Goal: Navigation & Orientation: Find specific page/section

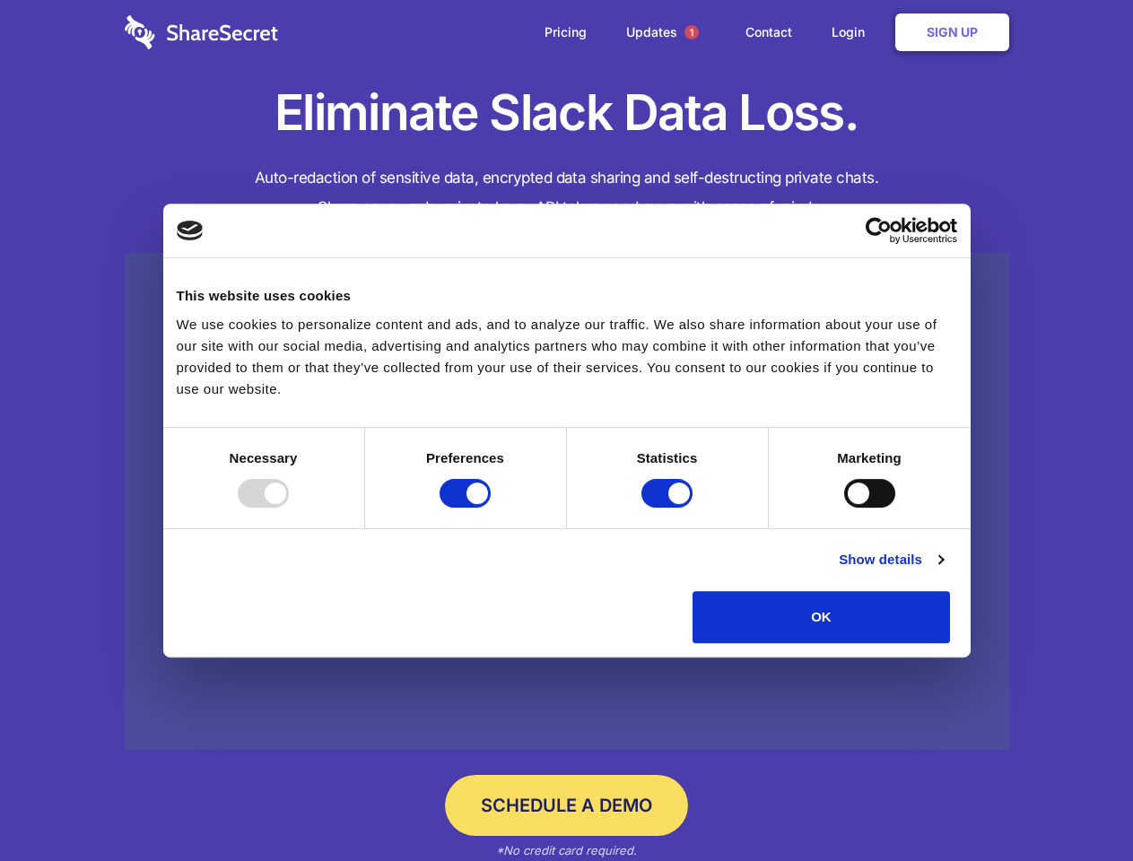
click at [289, 508] on div at bounding box center [263, 493] width 51 height 29
click at [491, 508] on input "Preferences" at bounding box center [465, 493] width 51 height 29
checkbox input "false"
click at [669, 508] on input "Statistics" at bounding box center [666, 493] width 51 height 29
checkbox input "false"
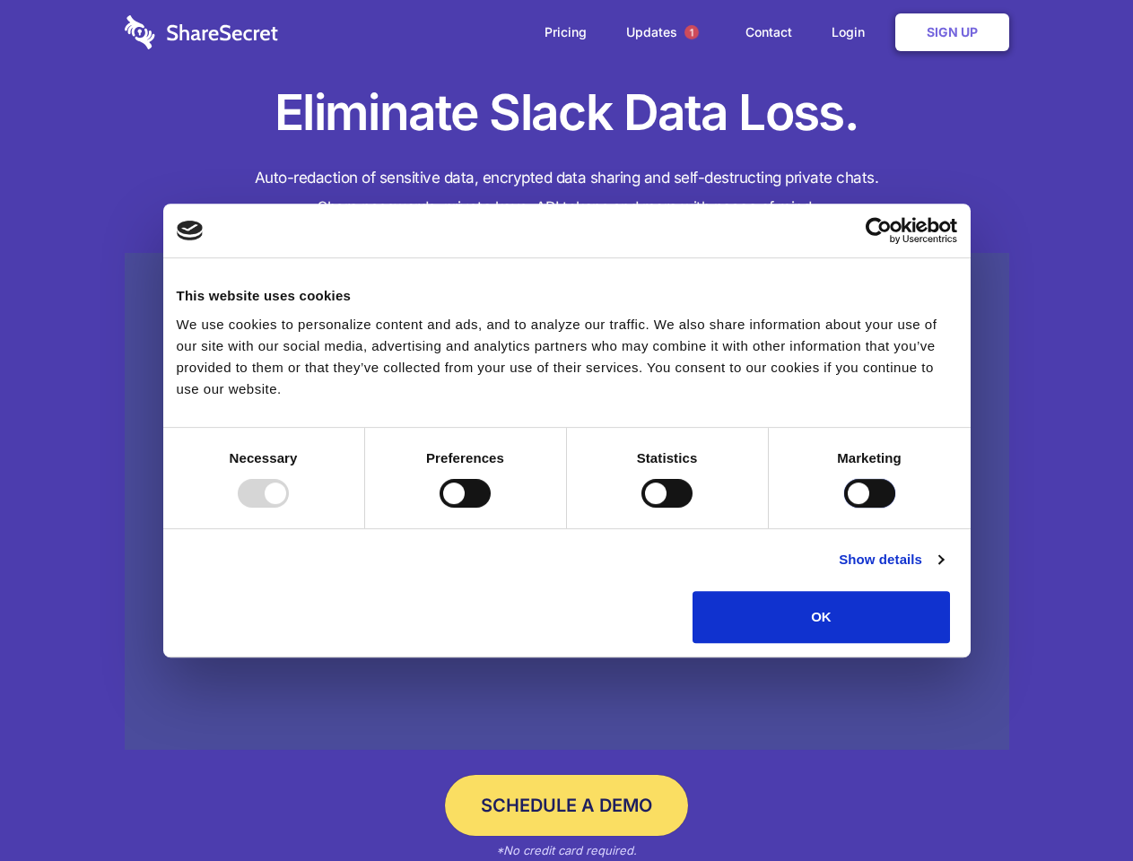
click at [844, 508] on input "Marketing" at bounding box center [869, 493] width 51 height 29
checkbox input "true"
click at [943, 571] on link "Show details" at bounding box center [891, 560] width 104 height 22
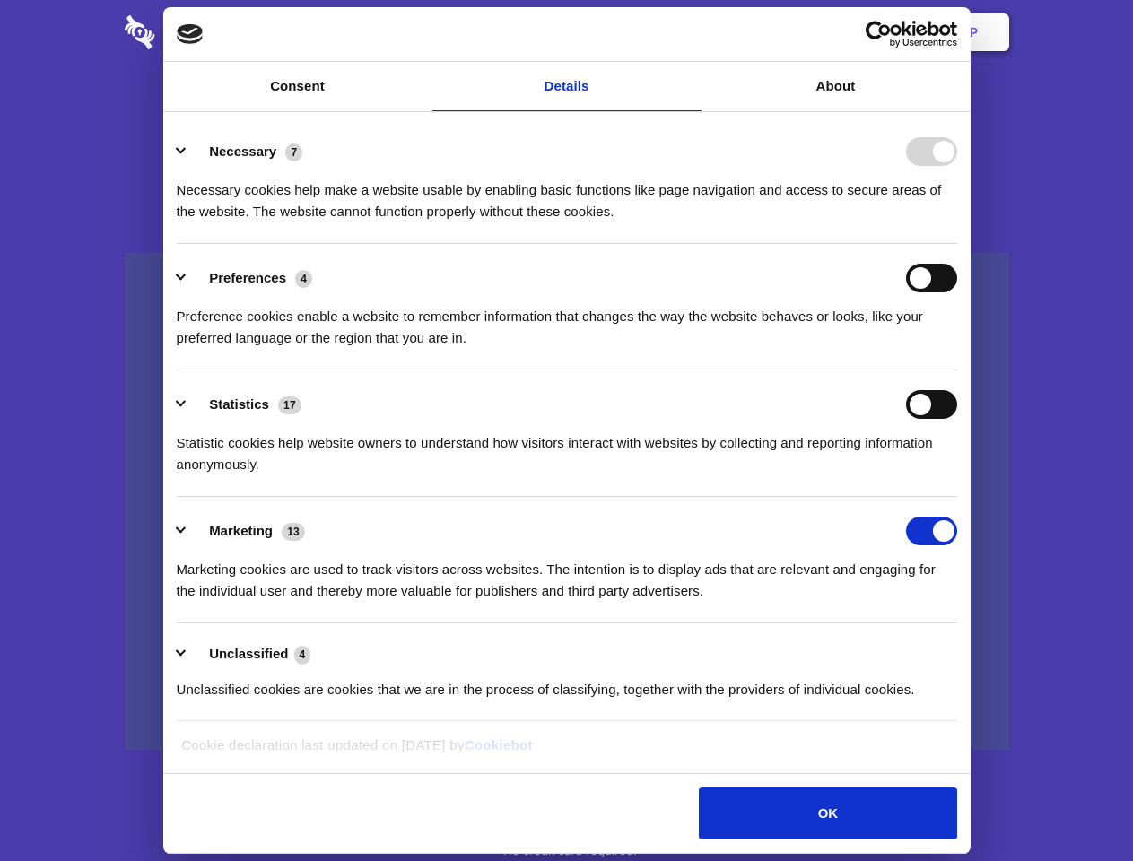
click at [957, 244] on li "Necessary 7 Necessary cookies help make a website usable by enabling basic func…" at bounding box center [567, 181] width 780 height 126
click at [691, 32] on span "1" at bounding box center [691, 32] width 14 height 14
